Goal: Task Accomplishment & Management: Manage account settings

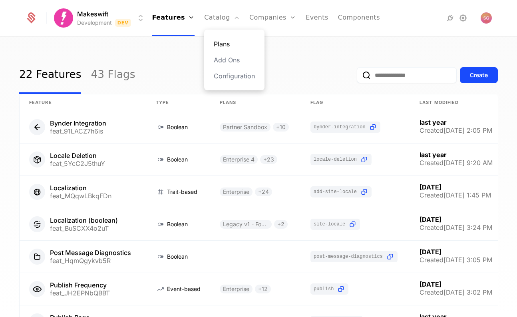
click at [215, 44] on link "Plans" at bounding box center [234, 44] width 41 height 10
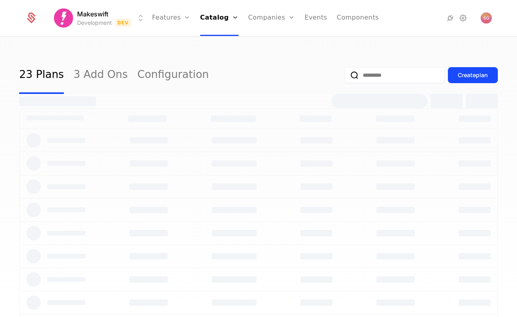
click at [102, 11] on html "Makeswift Development Dev Features Features Flags Catalog Plans Add Ons Configu…" at bounding box center [258, 158] width 517 height 317
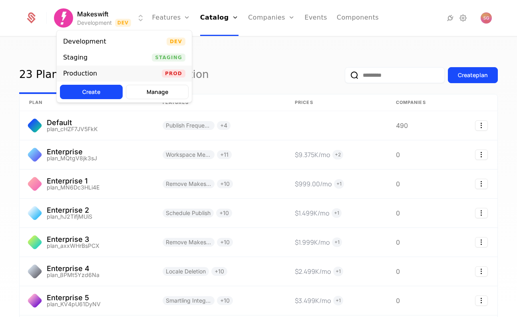
click at [103, 79] on div "Production Prod" at bounding box center [124, 74] width 135 height 16
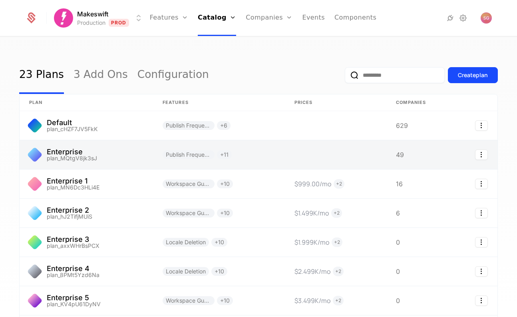
click at [102, 168] on link at bounding box center [87, 154] width 134 height 29
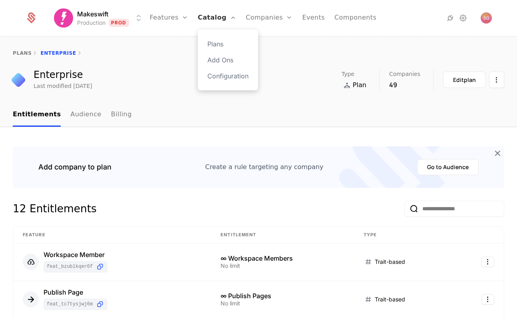
click at [219, 17] on link "Catalog" at bounding box center [217, 18] width 38 height 36
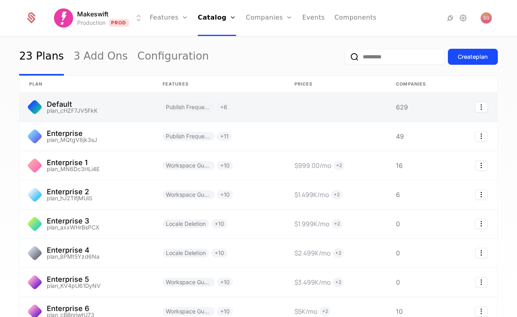
scroll to position [21, 0]
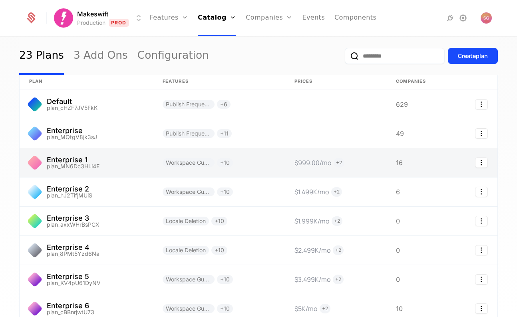
click at [118, 159] on link at bounding box center [87, 162] width 134 height 29
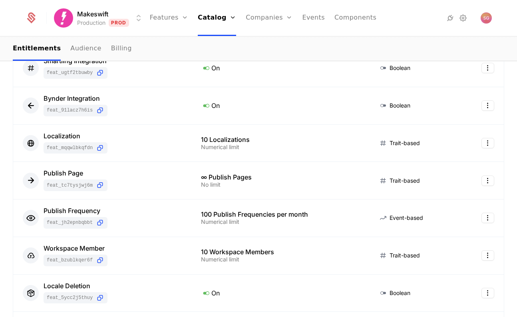
scroll to position [163, 0]
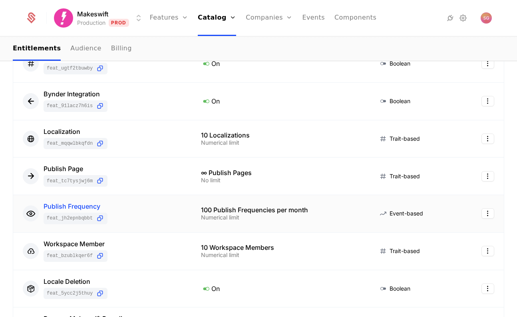
click at [89, 207] on div "Publish Frequency" at bounding box center [76, 206] width 64 height 6
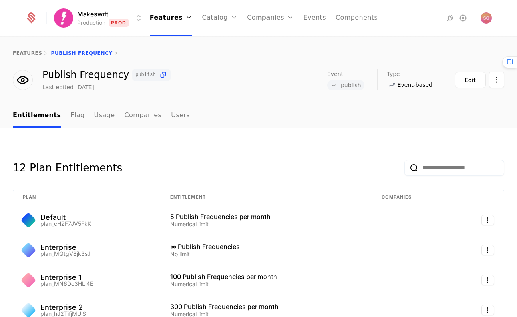
click at [447, 166] on input "email" at bounding box center [455, 168] width 100 height 16
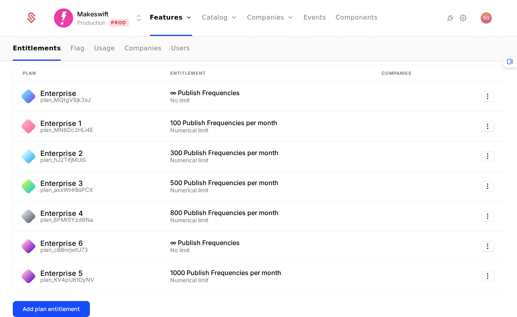
scroll to position [127, 0]
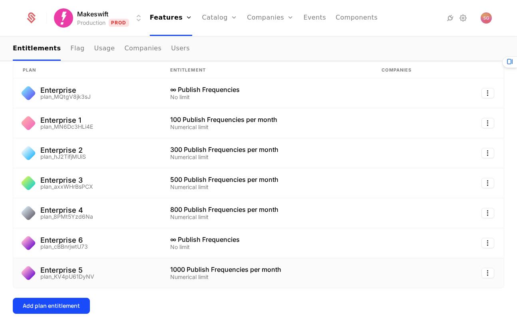
type input "***"
click at [492, 120] on html "Makeswift Production Prod Features Features Flags Catalog Plans Add Ons Configu…" at bounding box center [258, 158] width 517 height 317
click at [454, 159] on div "Edit" at bounding box center [454, 161] width 61 height 11
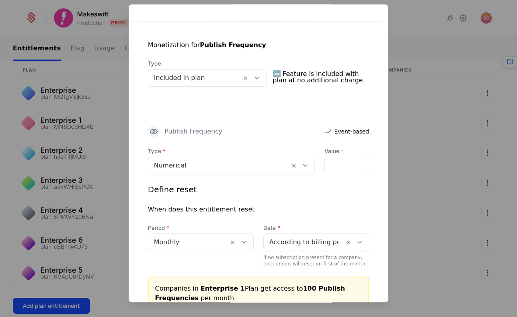
scroll to position [165, 0]
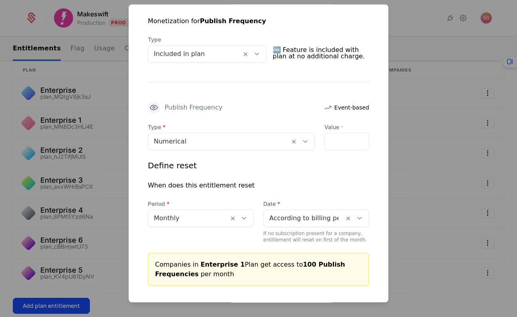
click at [242, 138] on div at bounding box center [219, 141] width 130 height 11
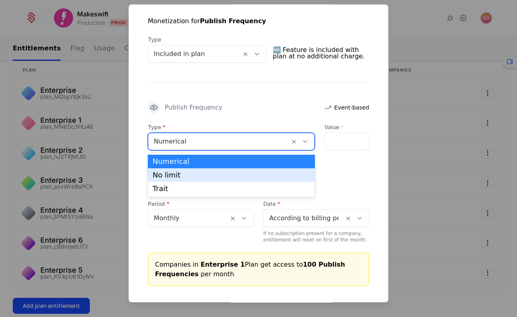
click at [224, 177] on div "No limit" at bounding box center [232, 174] width 158 height 7
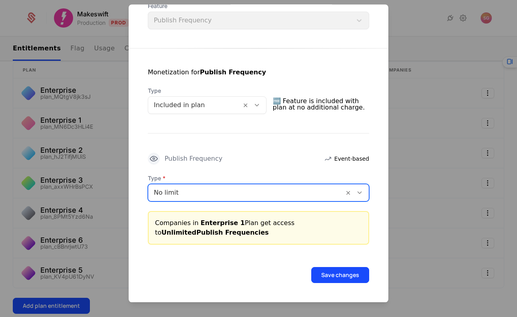
scroll to position [114, 0]
click at [334, 273] on button "Save changes" at bounding box center [340, 275] width 58 height 16
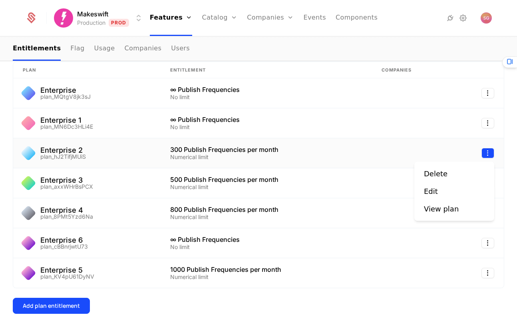
click at [489, 154] on html "Makeswift Production Prod Features Features Flags Catalog Plans Add Ons Configu…" at bounding box center [258, 158] width 517 height 317
click at [449, 189] on div "Edit" at bounding box center [454, 191] width 61 height 11
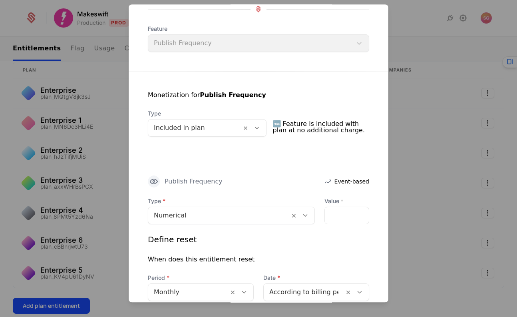
scroll to position [206, 0]
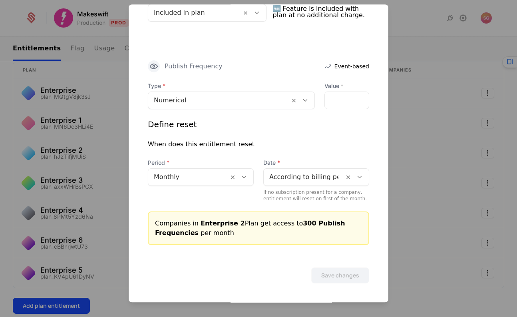
click at [253, 104] on div at bounding box center [219, 100] width 130 height 11
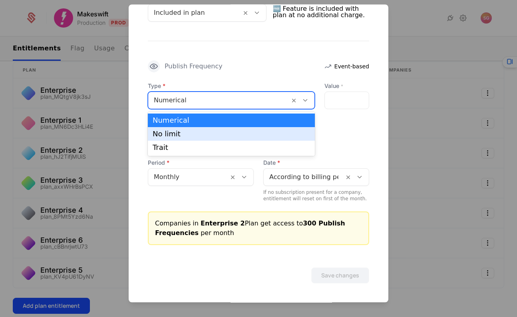
click at [245, 130] on div "No limit" at bounding box center [232, 133] width 158 height 7
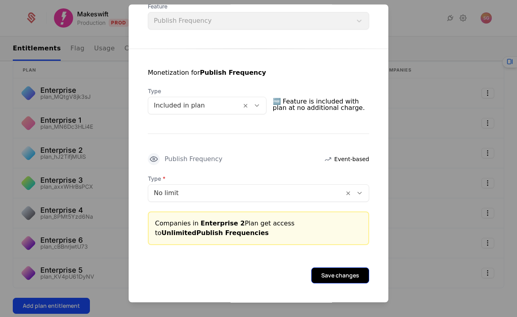
click at [349, 275] on button "Save changes" at bounding box center [340, 275] width 58 height 16
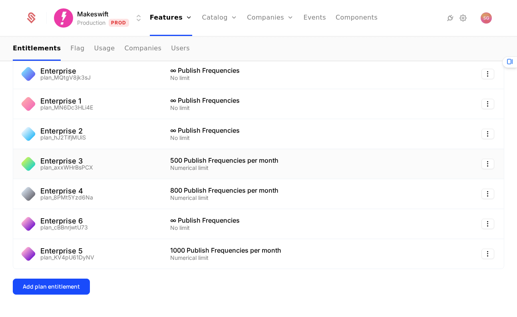
scroll to position [148, 0]
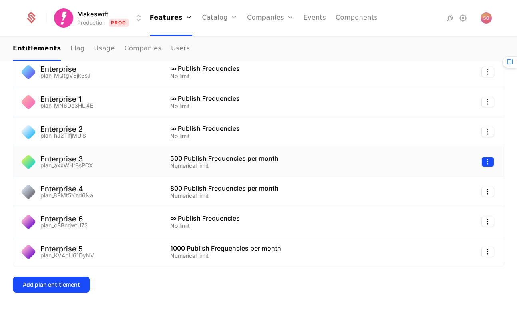
click at [492, 160] on html "Makeswift Production Prod Features Features Flags Catalog Plans Add Ons Configu…" at bounding box center [258, 158] width 517 height 317
click at [445, 201] on div "Edit" at bounding box center [454, 200] width 61 height 11
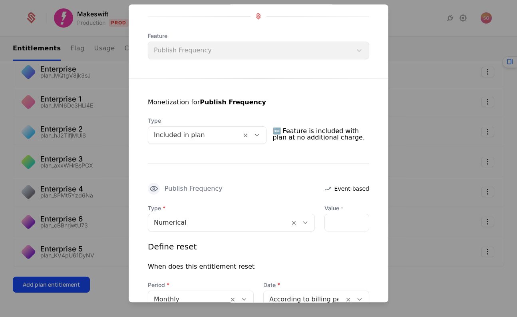
scroll to position [113, 0]
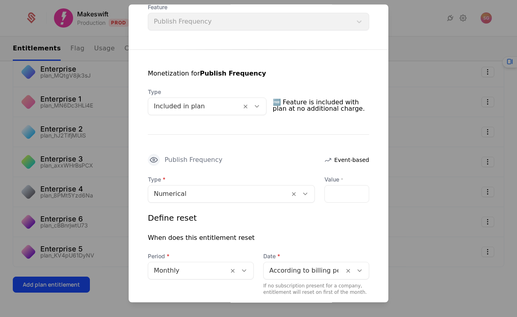
click at [247, 187] on div "Numerical" at bounding box center [219, 194] width 142 height 14
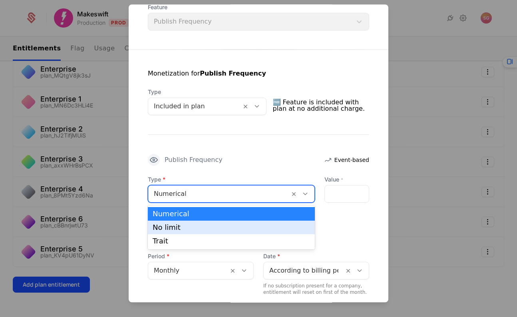
click at [232, 229] on div "No limit" at bounding box center [232, 227] width 158 height 7
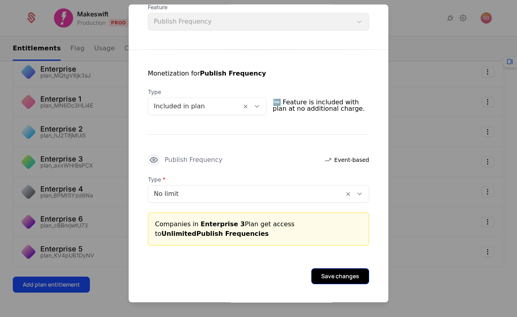
click at [330, 273] on button "Save changes" at bounding box center [340, 276] width 58 height 16
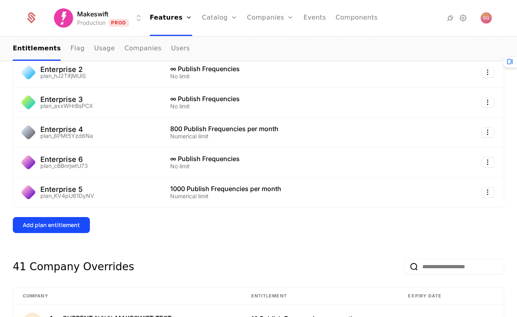
scroll to position [228, 0]
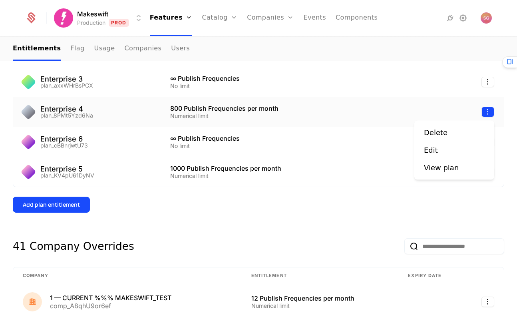
click at [492, 112] on html "Makeswift Production Prod Features Features Flags Catalog Plans Add Ons Configu…" at bounding box center [258, 158] width 517 height 317
click at [447, 150] on div "Edit" at bounding box center [454, 150] width 61 height 11
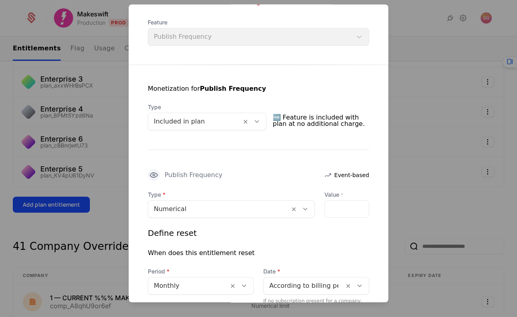
scroll to position [206, 0]
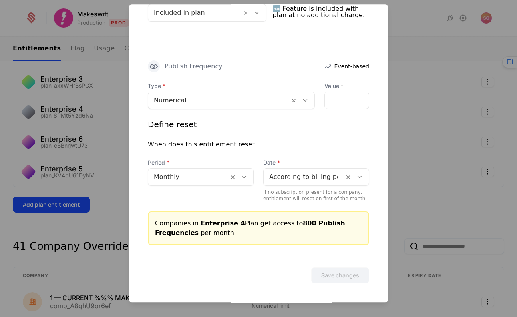
click at [234, 106] on div "Numerical" at bounding box center [219, 100] width 142 height 14
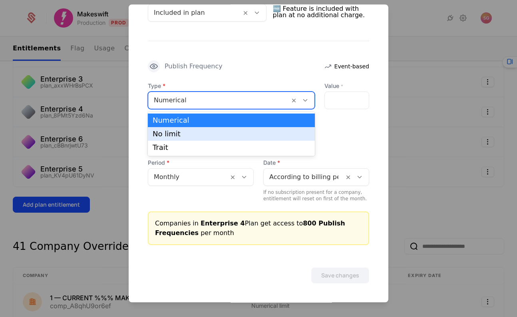
click at [234, 138] on div "No limit" at bounding box center [231, 134] width 167 height 14
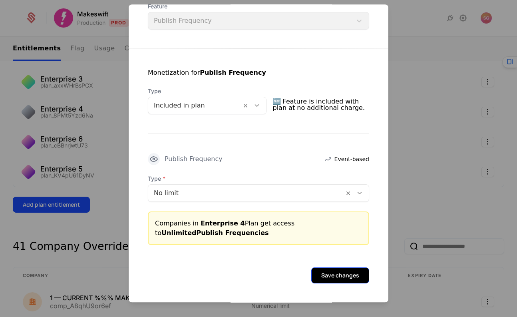
click at [324, 275] on button "Save changes" at bounding box center [340, 275] width 58 height 16
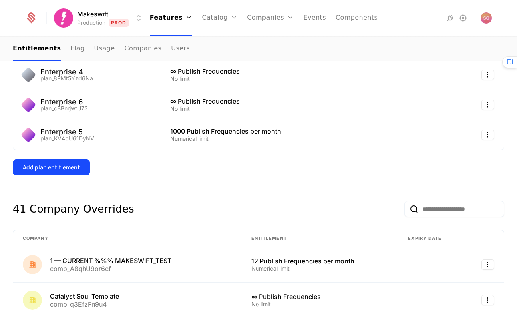
scroll to position [277, 0]
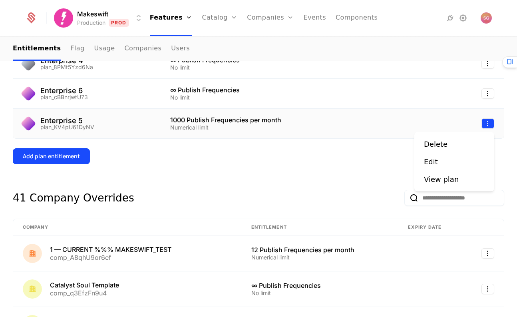
click at [486, 124] on html "Makeswift Production Prod Features Features Flags Catalog Plans Add Ons Configu…" at bounding box center [258, 158] width 517 height 317
click at [434, 163] on div "Edit" at bounding box center [431, 161] width 14 height 11
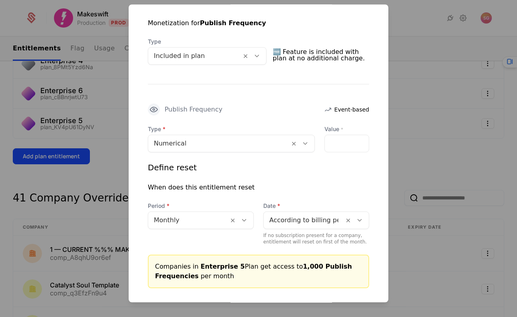
scroll to position [206, 0]
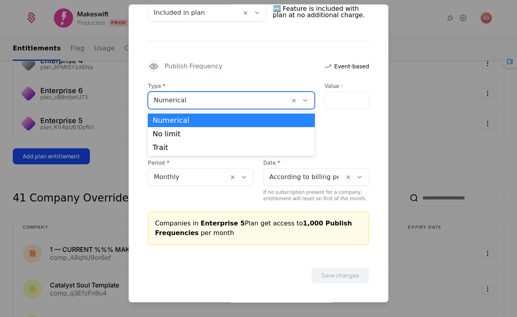
click at [286, 100] on div "Numerical" at bounding box center [219, 100] width 142 height 14
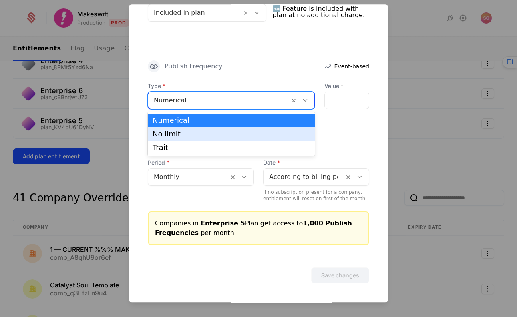
click at [266, 137] on div "No limit" at bounding box center [232, 133] width 158 height 7
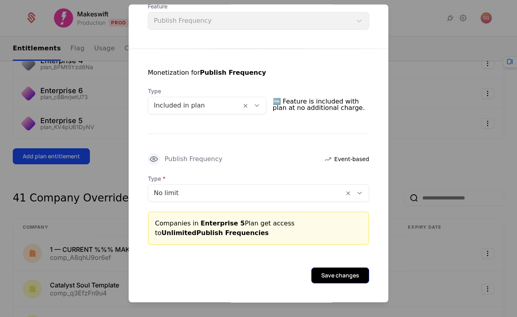
click at [351, 275] on button "Save changes" at bounding box center [340, 275] width 58 height 16
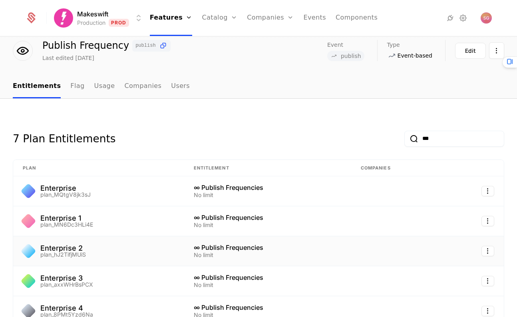
scroll to position [0, 0]
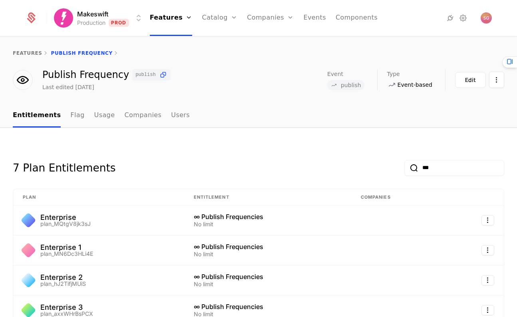
click at [108, 18] on html "Makeswift Production Prod Features Features Flags Catalog Plans Add Ons Configu…" at bounding box center [258, 158] width 517 height 317
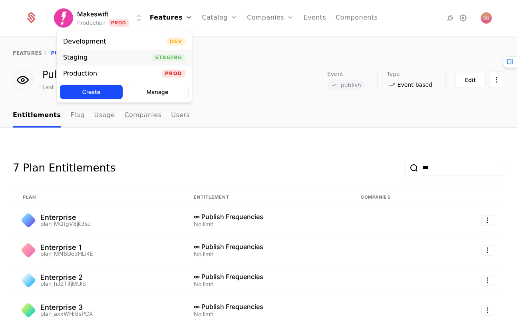
click at [117, 59] on div "Staging Staging" at bounding box center [124, 58] width 135 height 16
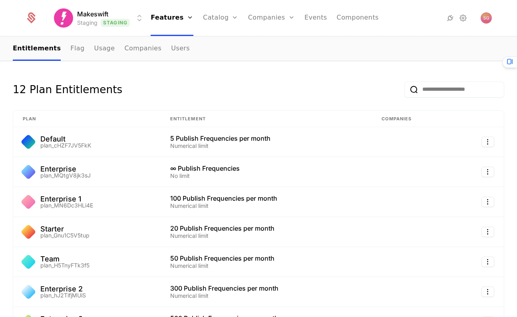
scroll to position [70, 0]
